Goal: Task Accomplishment & Management: Manage account settings

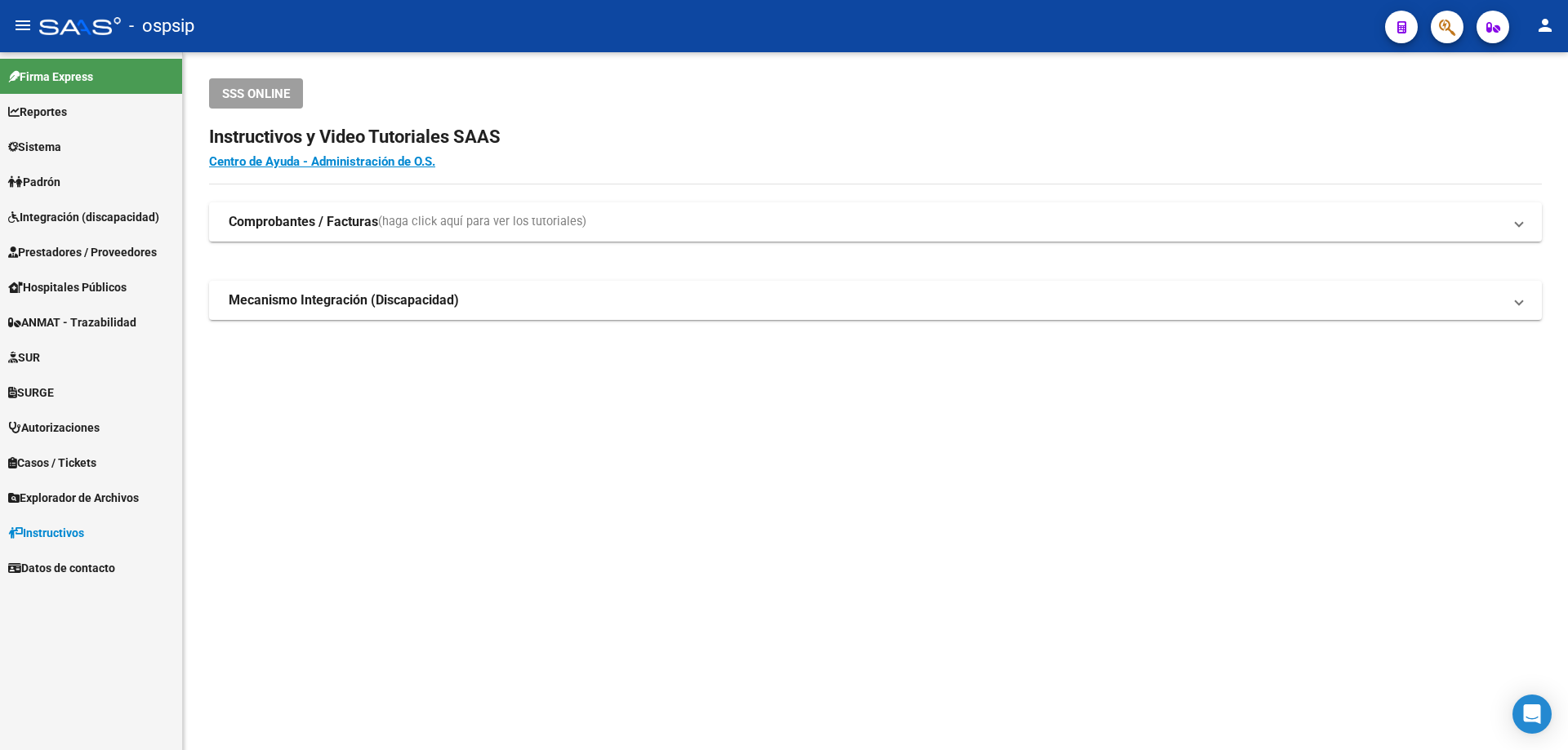
click at [83, 208] on span "Integración (discapacidad)" at bounding box center [84, 216] width 151 height 18
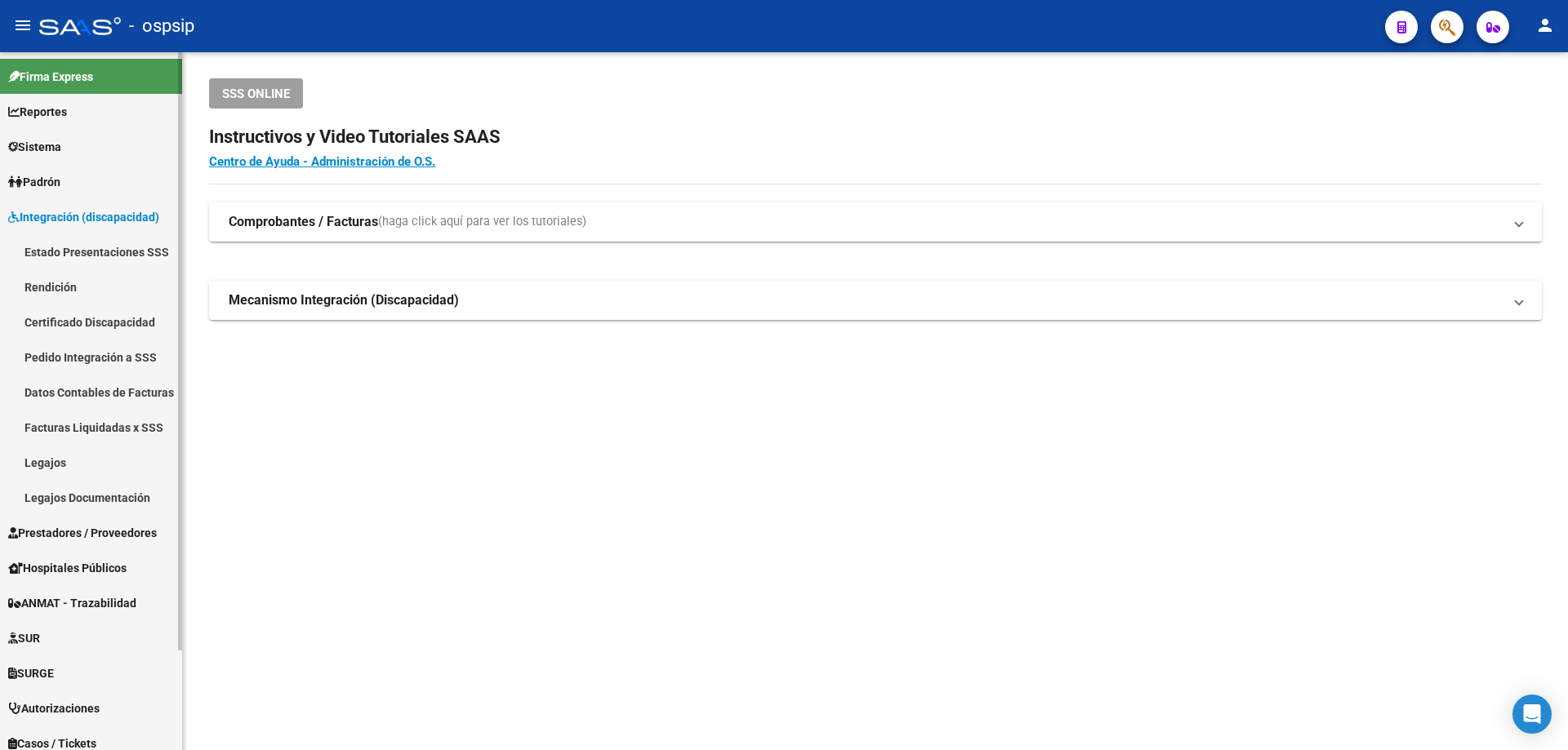
click at [38, 462] on link "Legajos" at bounding box center [91, 462] width 182 height 35
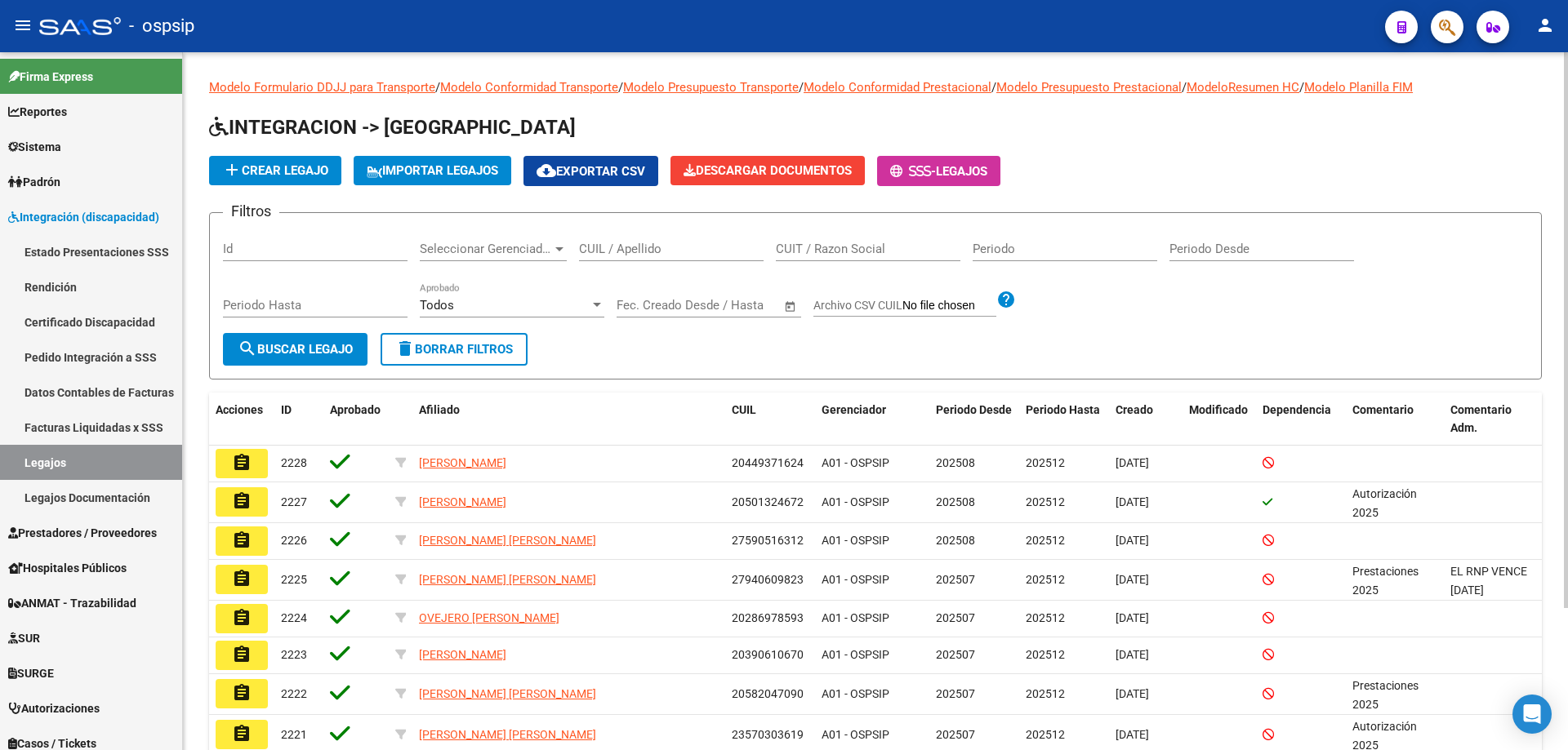
click at [671, 245] on input "CUIL / Apellido" at bounding box center [671, 249] width 185 height 15
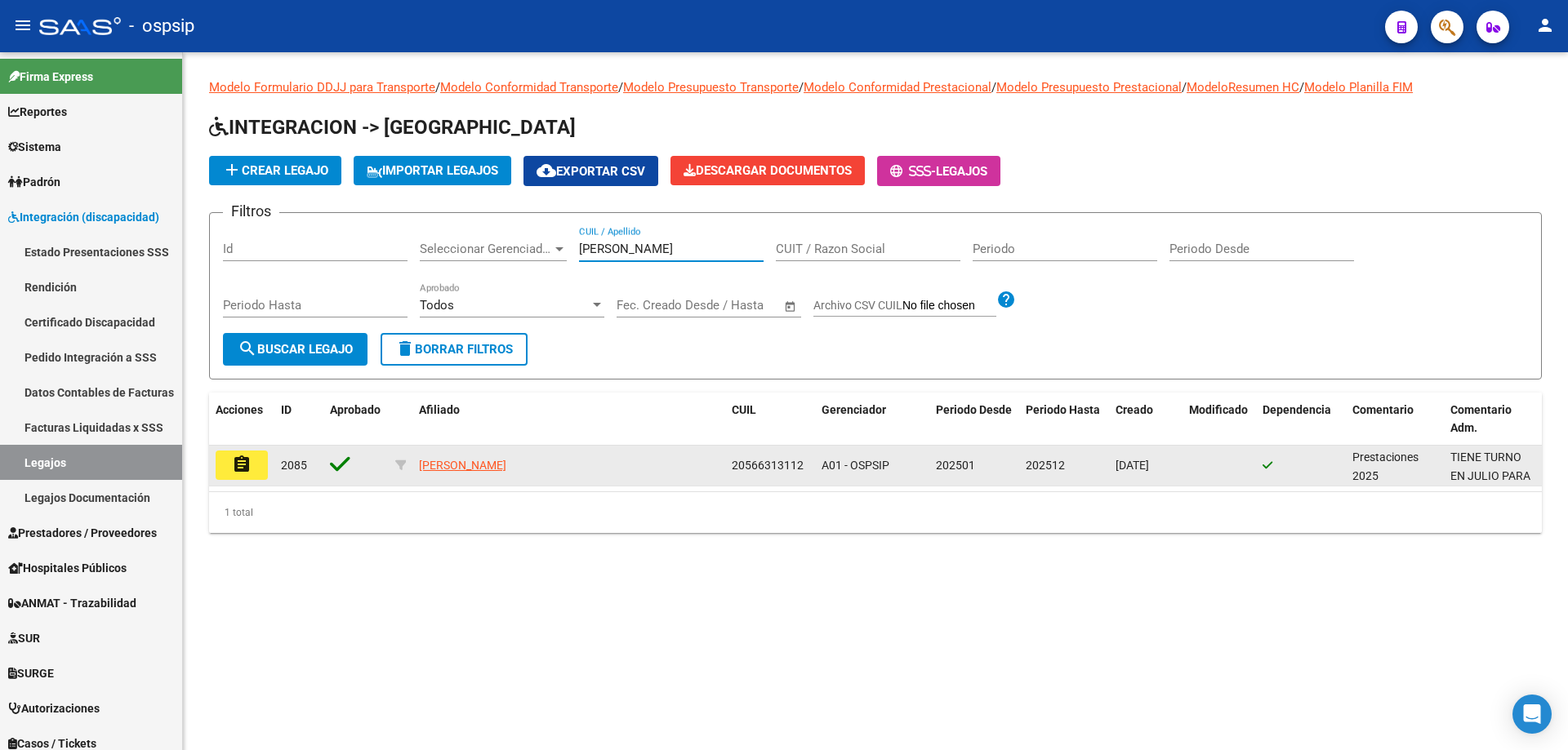
type input "[PERSON_NAME]"
click at [243, 471] on mat-icon "assignment" at bounding box center [241, 464] width 19 height 19
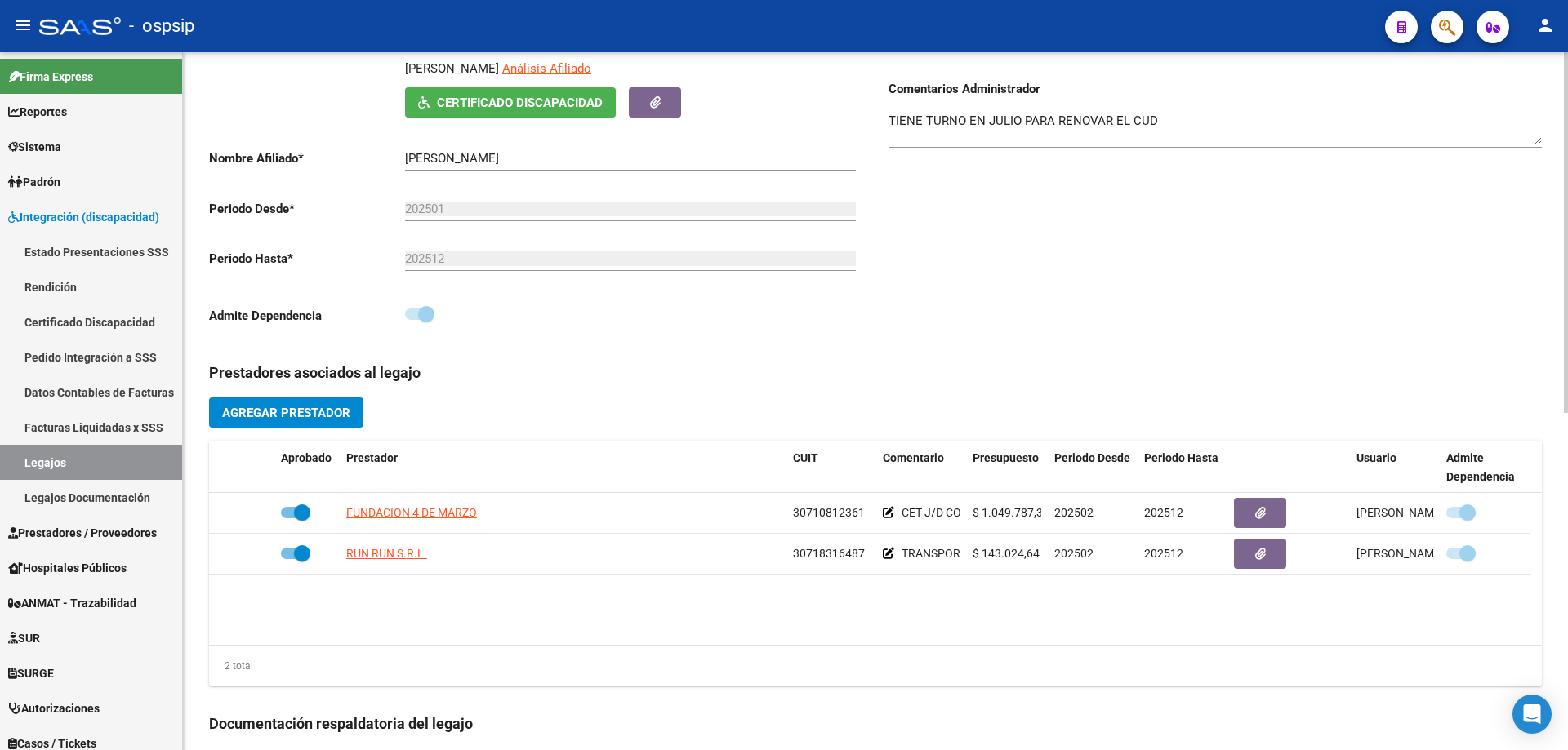
scroll to position [327, 0]
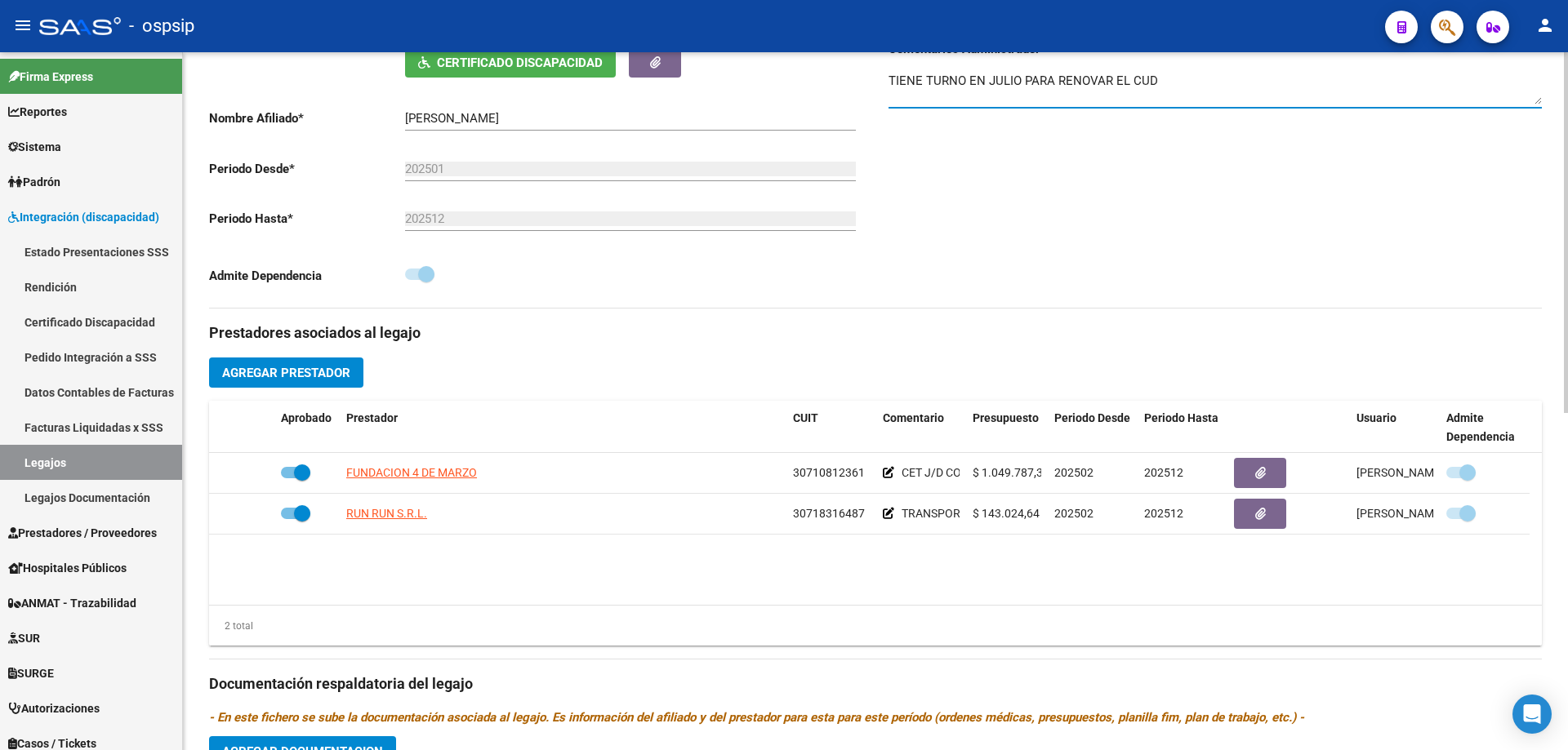
drag, startPoint x: 1186, startPoint y: 82, endPoint x: 920, endPoint y: 88, distance: 266.1
click at [926, 88] on textarea "TIENE TURNO EN JULIO PARA RENOVAR EL CUD" at bounding box center [1215, 87] width 654 height 32
type textarea "T"
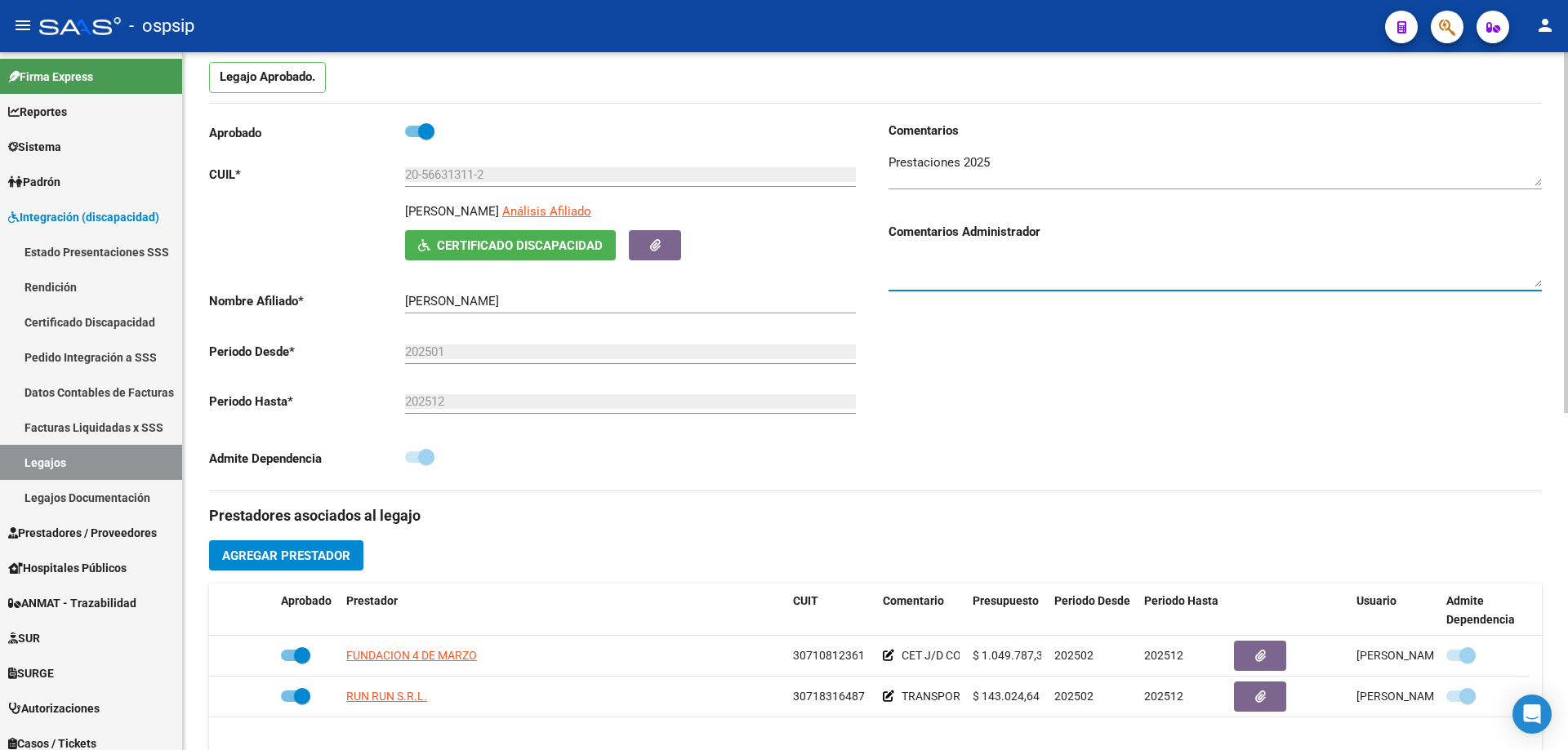
scroll to position [0, 0]
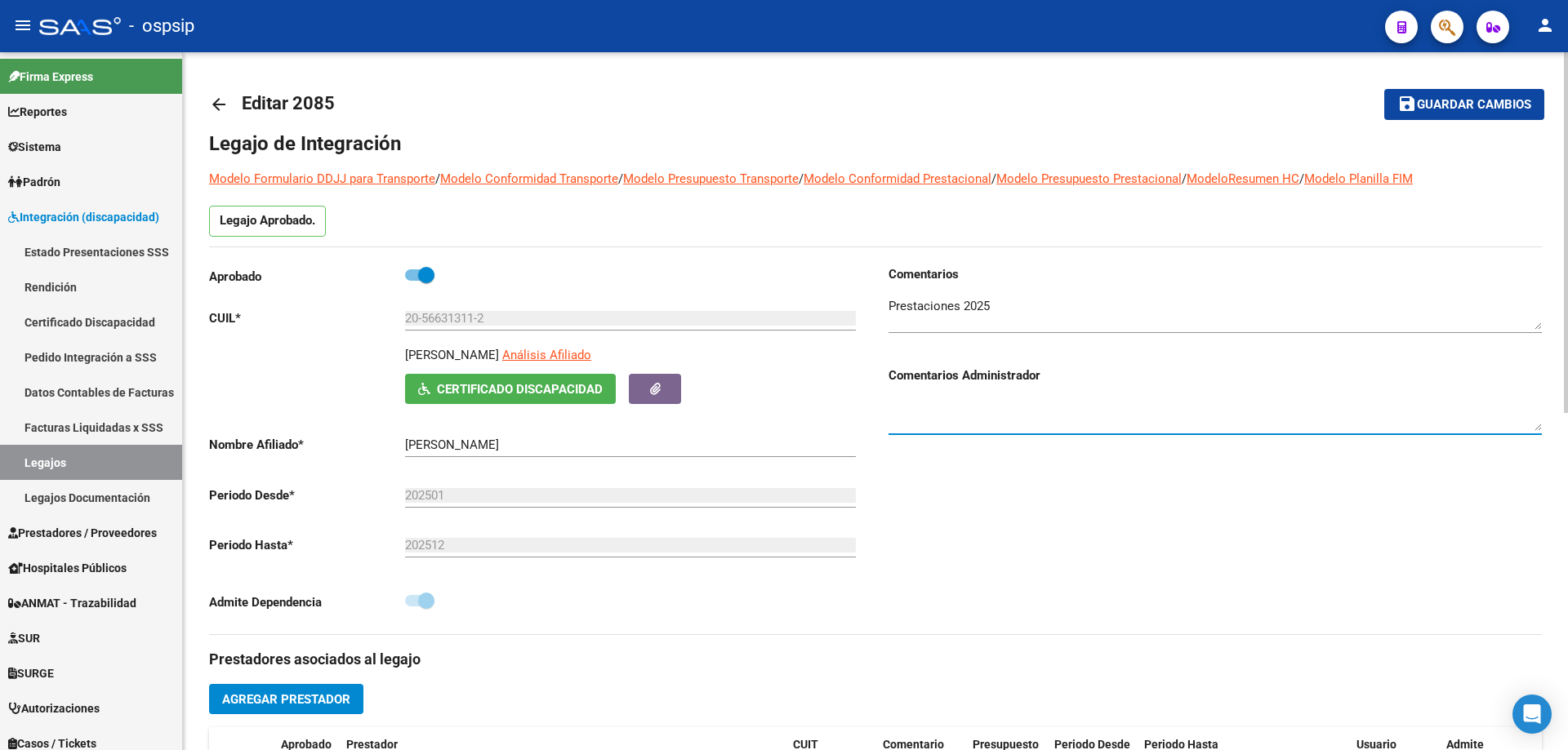
click at [1478, 111] on span "Guardar cambios" at bounding box center [1473, 106] width 114 height 15
